Goal: Information Seeking & Learning: Find specific fact

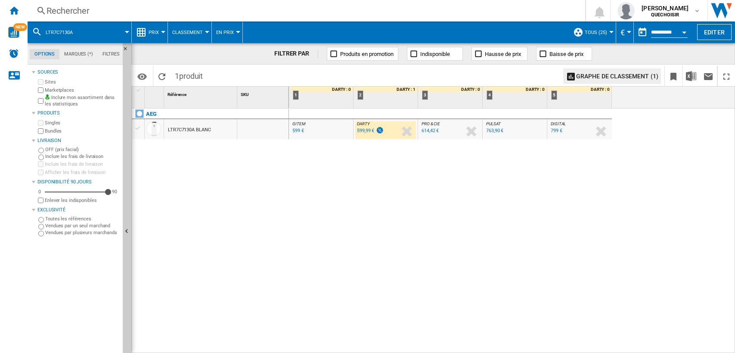
click at [304, 11] on div "Rechercher" at bounding box center [305, 11] width 516 height 12
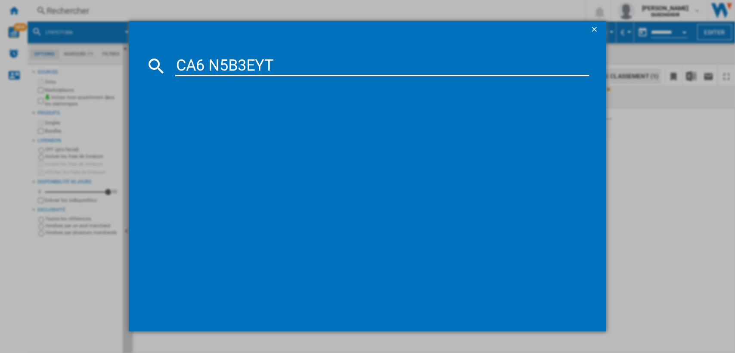
click at [222, 65] on input "CA6 N5B3EYT" at bounding box center [382, 66] width 414 height 21
drag, startPoint x: 265, startPoint y: 65, endPoint x: 380, endPoint y: 62, distance: 115.0
click at [370, 65] on input "CA6 N 5B3EYT" at bounding box center [382, 66] width 414 height 21
type input "CA6 N 5B3"
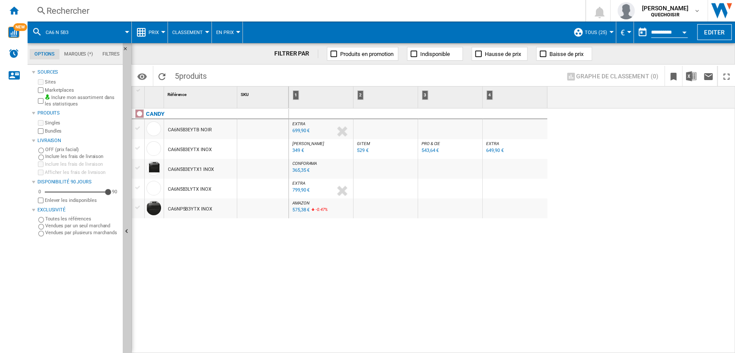
click at [395, 266] on div "EXTRA : FR EXTRA -1.0 % 699,90 € % N/A EXTRA : FR EXTRA [PERSON_NAME] : [PERSON…" at bounding box center [512, 231] width 447 height 245
click at [299, 170] on div "365,35 €" at bounding box center [300, 170] width 17 height 6
click at [363, 289] on div "EXTRA : FR EXTRA -1.0 % 699,90 € % N/A EXTRA : FR EXTRA [PERSON_NAME] : [PERSON…" at bounding box center [512, 231] width 447 height 245
